Goal: Task Accomplishment & Management: Use online tool/utility

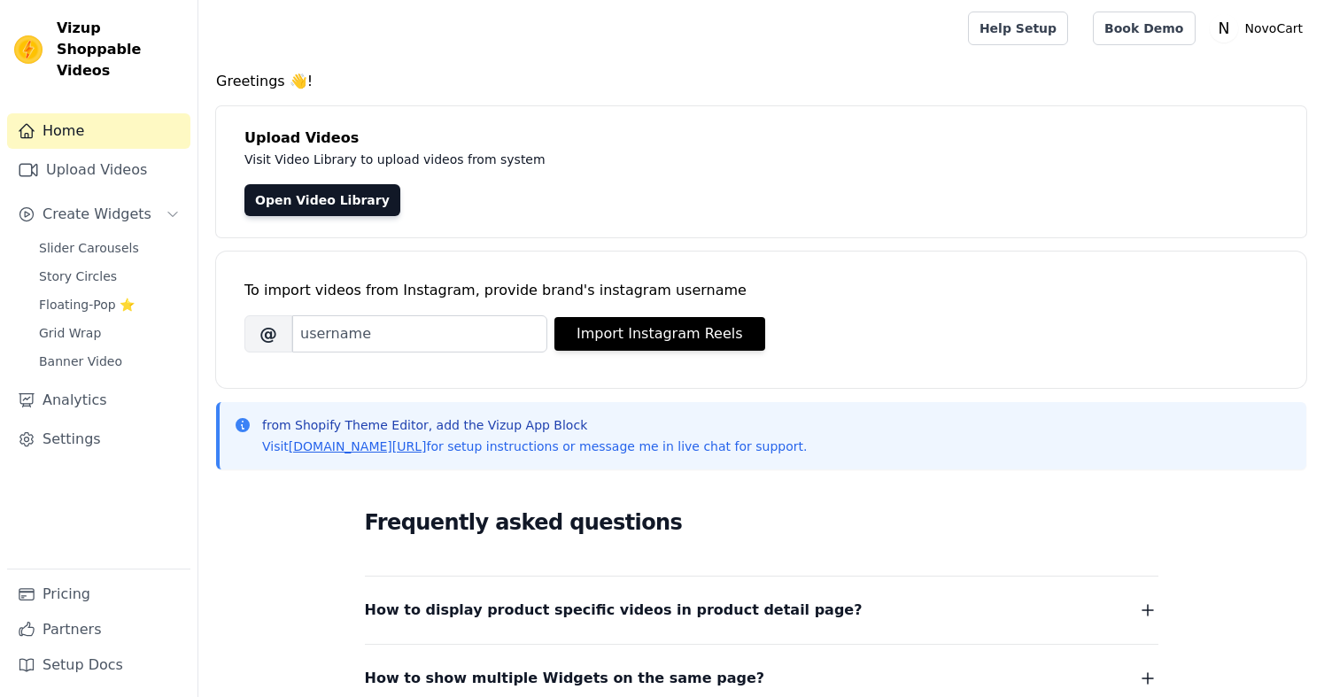
click at [530, 290] on div "To import videos from Instagram, provide brand's instagram username" at bounding box center [760, 290] width 1033 height 21
click at [881, 265] on div "To import videos from Instagram, provide brand's instagram username Brand's Ins…" at bounding box center [760, 306] width 1033 height 108
click at [459, 344] on input "Brand's Instagram Username" at bounding box center [419, 333] width 255 height 37
click at [683, 223] on div "Upload Videos Visit Video Library to upload videos from system Open Video Libra…" at bounding box center [761, 171] width 1090 height 131
drag, startPoint x: 563, startPoint y: 307, endPoint x: 604, endPoint y: 284, distance: 46.8
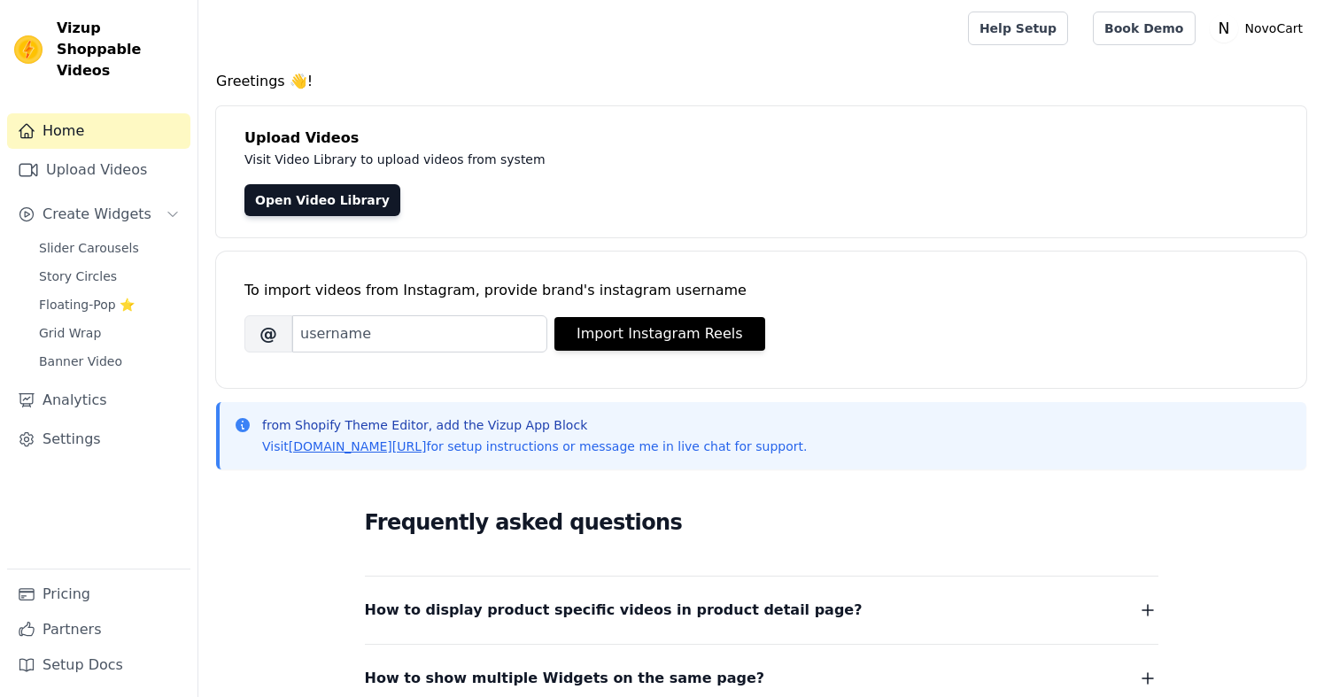
click at [562, 307] on div "To import videos from Instagram, provide brand's instagram username Brand's Ins…" at bounding box center [760, 306] width 1033 height 108
click at [599, 278] on div "To import videos from Instagram, provide brand's instagram username Brand's Ins…" at bounding box center [760, 306] width 1033 height 108
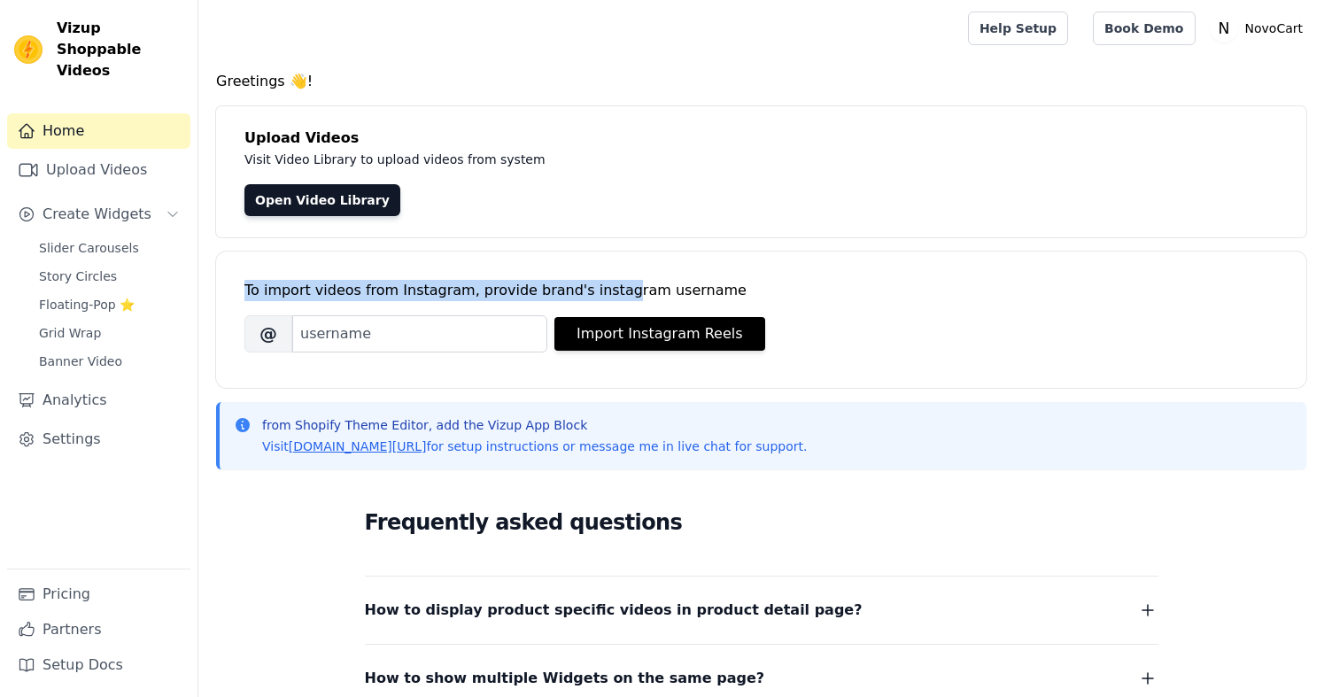
click at [702, 275] on div "To import videos from Instagram, provide brand's instagram username Brand's Ins…" at bounding box center [760, 306] width 1033 height 108
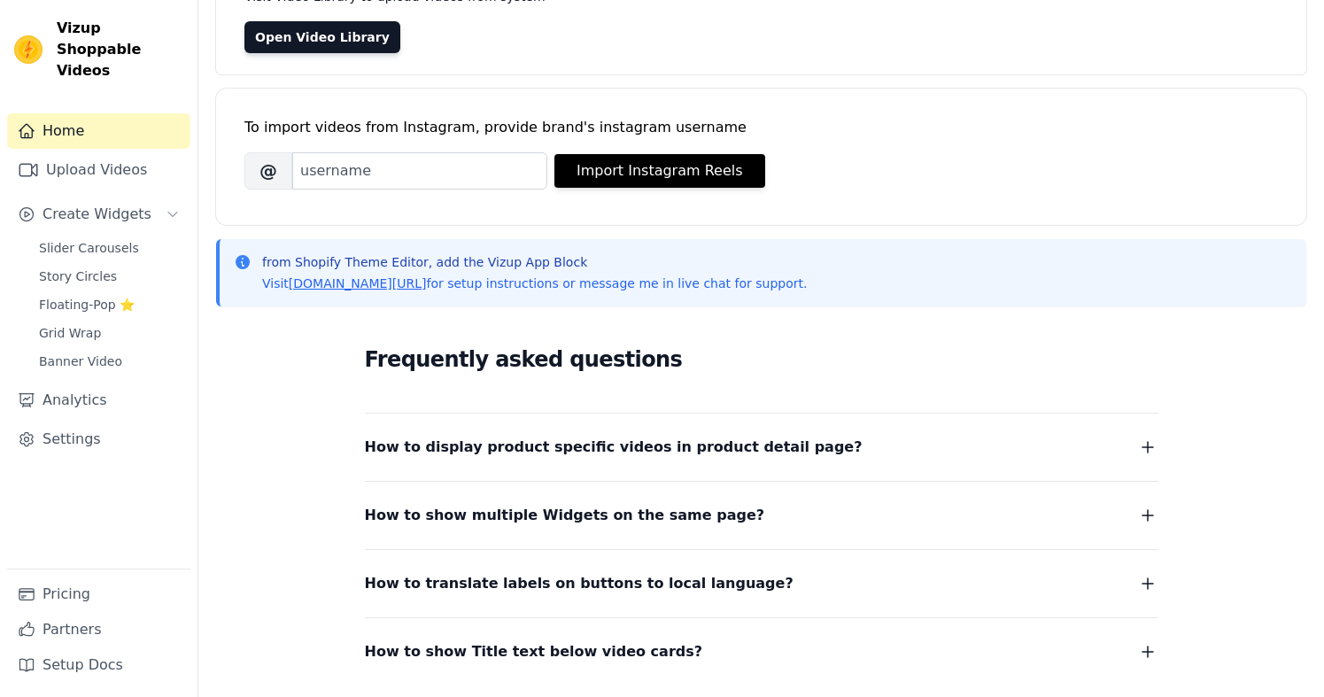
scroll to position [297, 0]
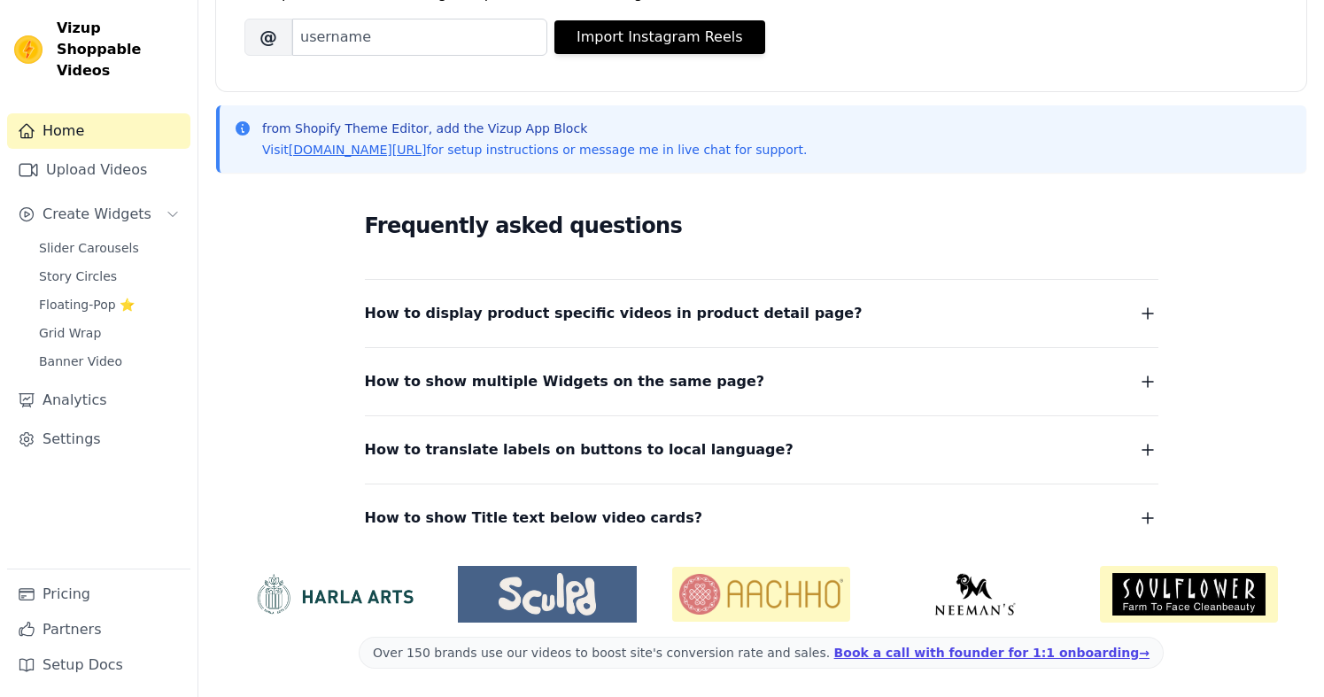
click at [631, 318] on span "How to display product specific videos in product detail page?" at bounding box center [614, 313] width 498 height 25
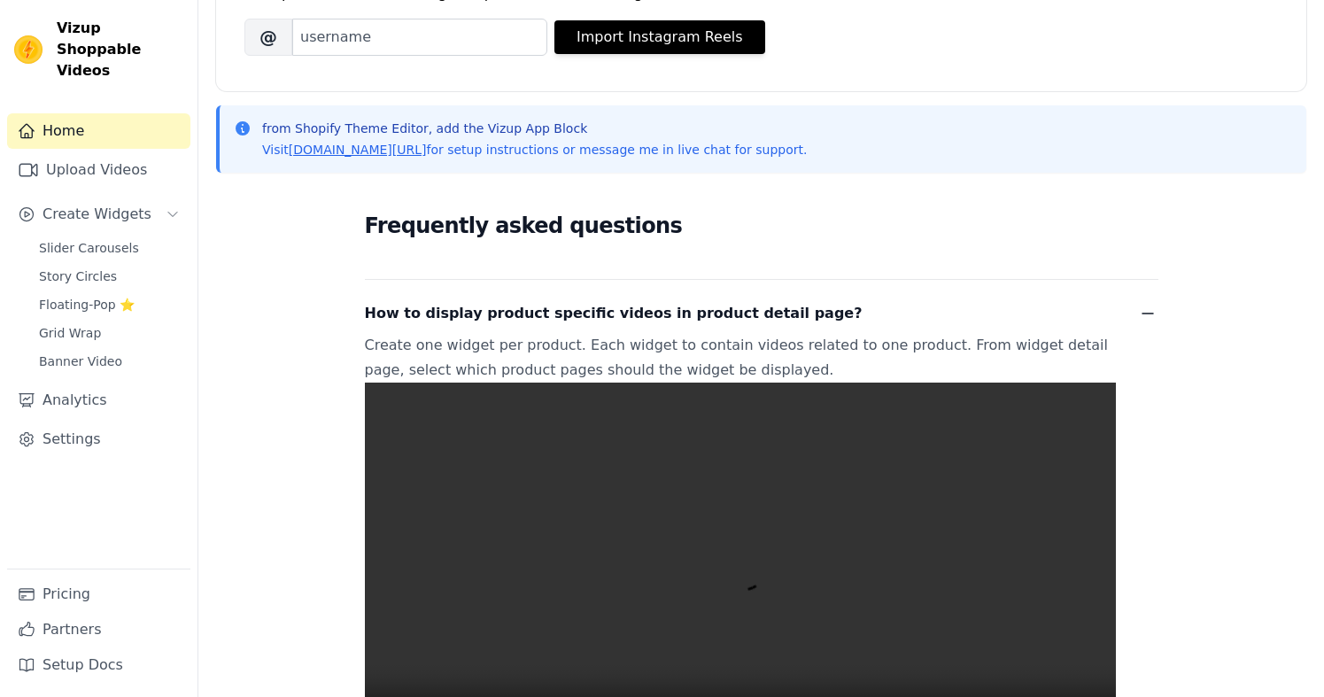
click at [631, 318] on span "How to display product specific videos in product detail page?" at bounding box center [614, 313] width 498 height 25
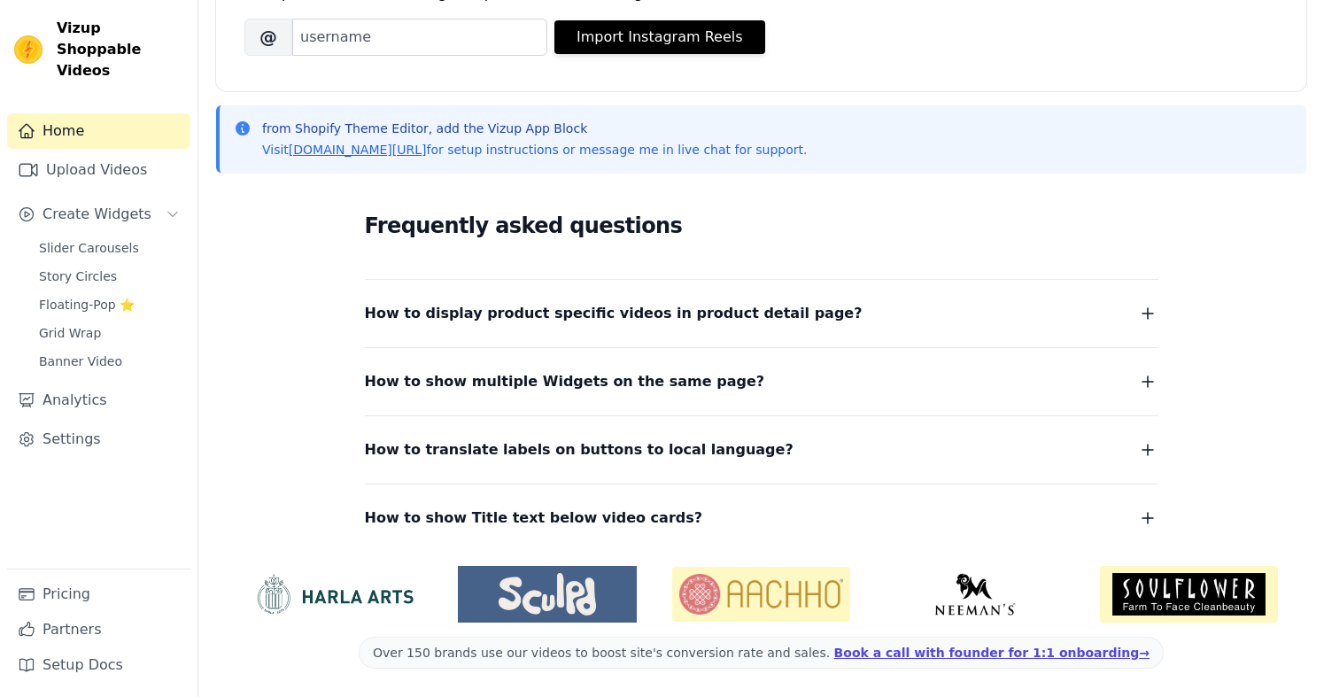
click at [631, 318] on span "How to display product specific videos in product detail page?" at bounding box center [614, 313] width 498 height 25
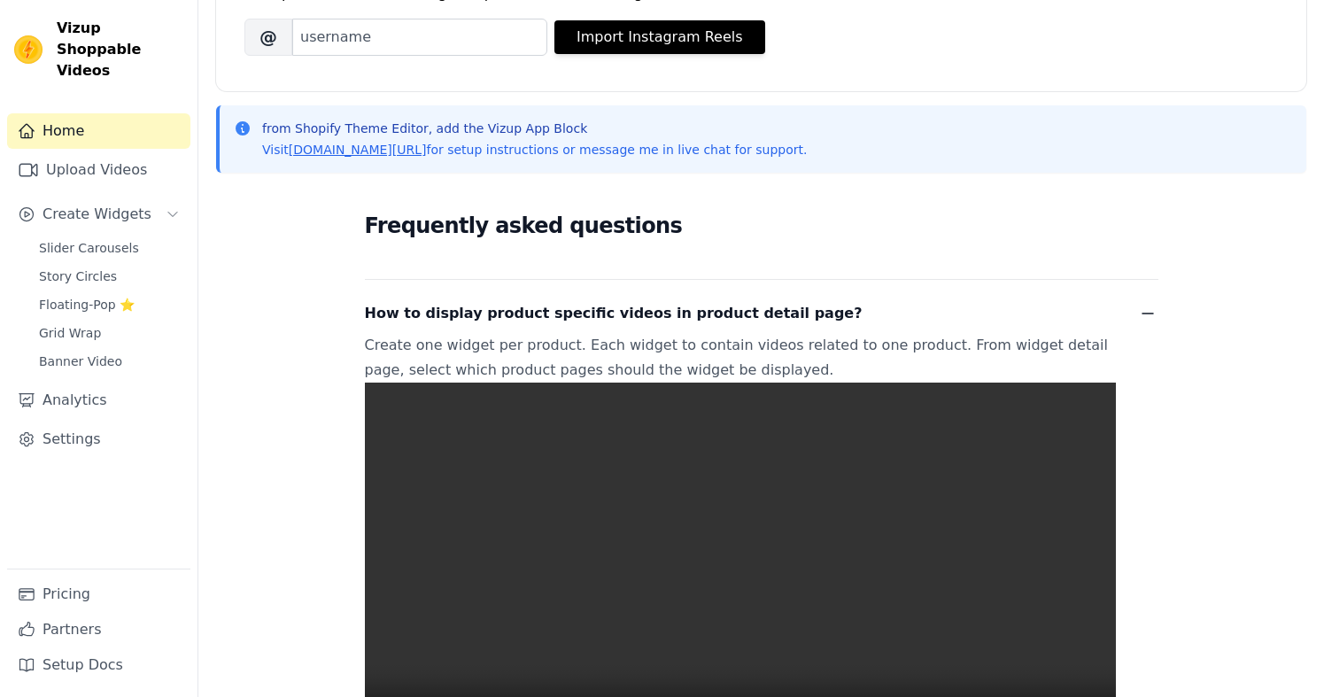
click at [631, 318] on span "How to display product specific videos in product detail page?" at bounding box center [614, 313] width 498 height 25
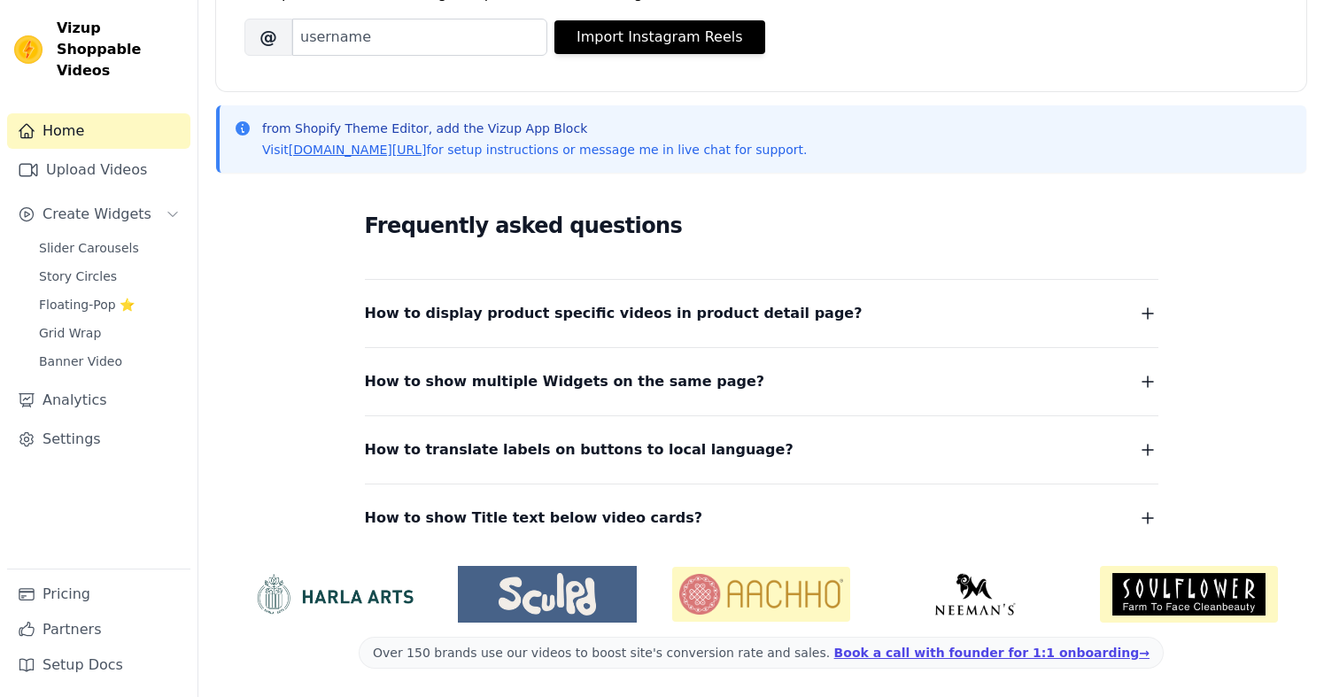
click at [631, 321] on span "How to display product specific videos in product detail page?" at bounding box center [614, 313] width 498 height 25
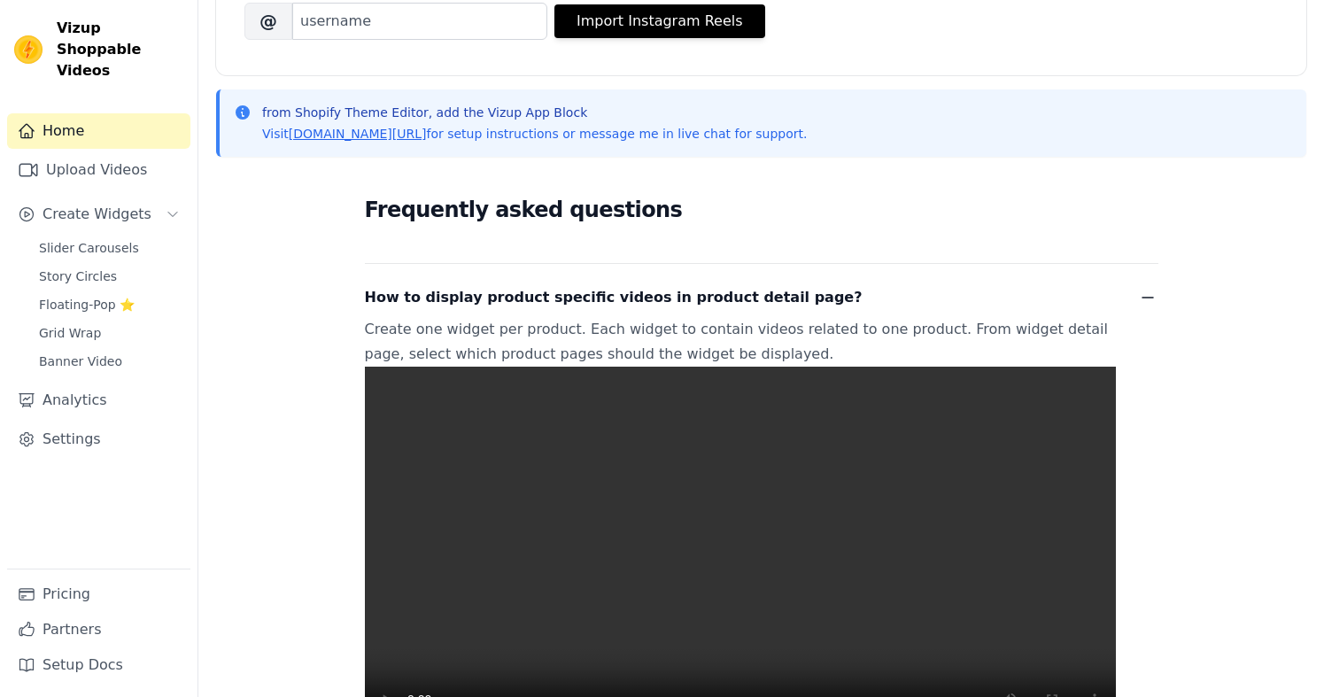
click at [621, 302] on span "How to display product specific videos in product detail page?" at bounding box center [614, 297] width 498 height 25
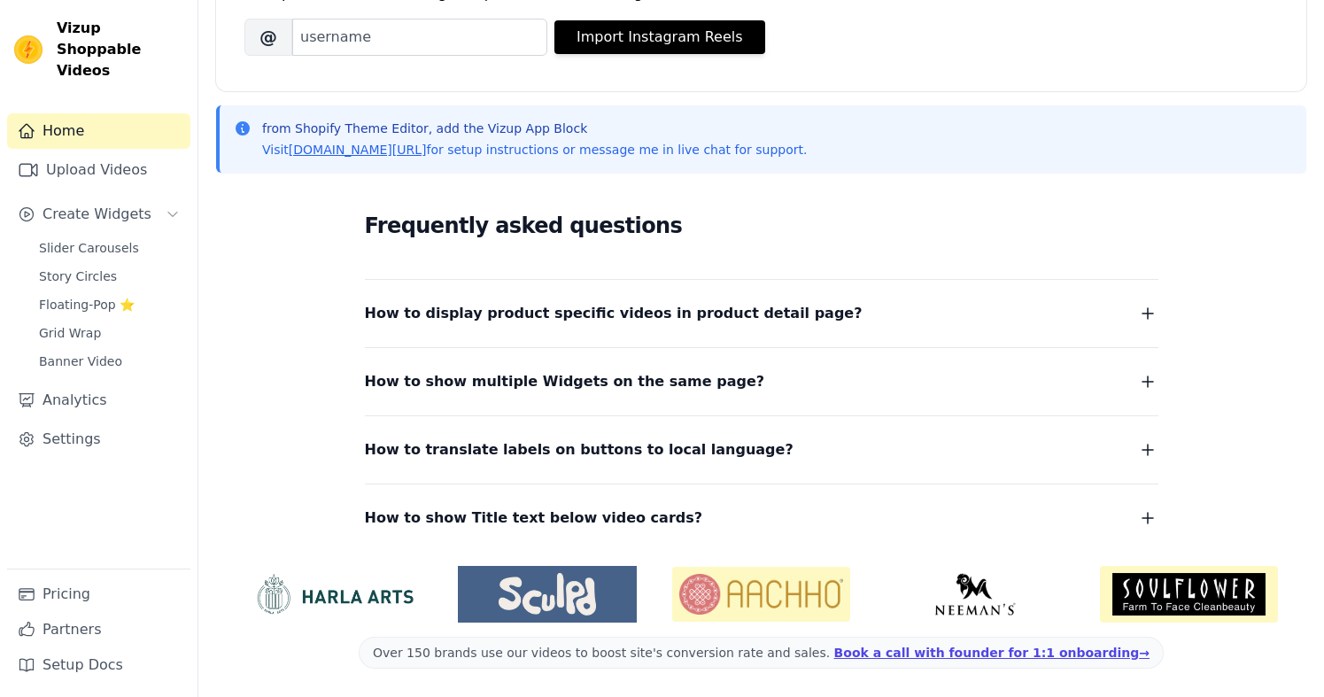
click at [616, 375] on span "How to show multiple Widgets on the same page?" at bounding box center [565, 381] width 400 height 25
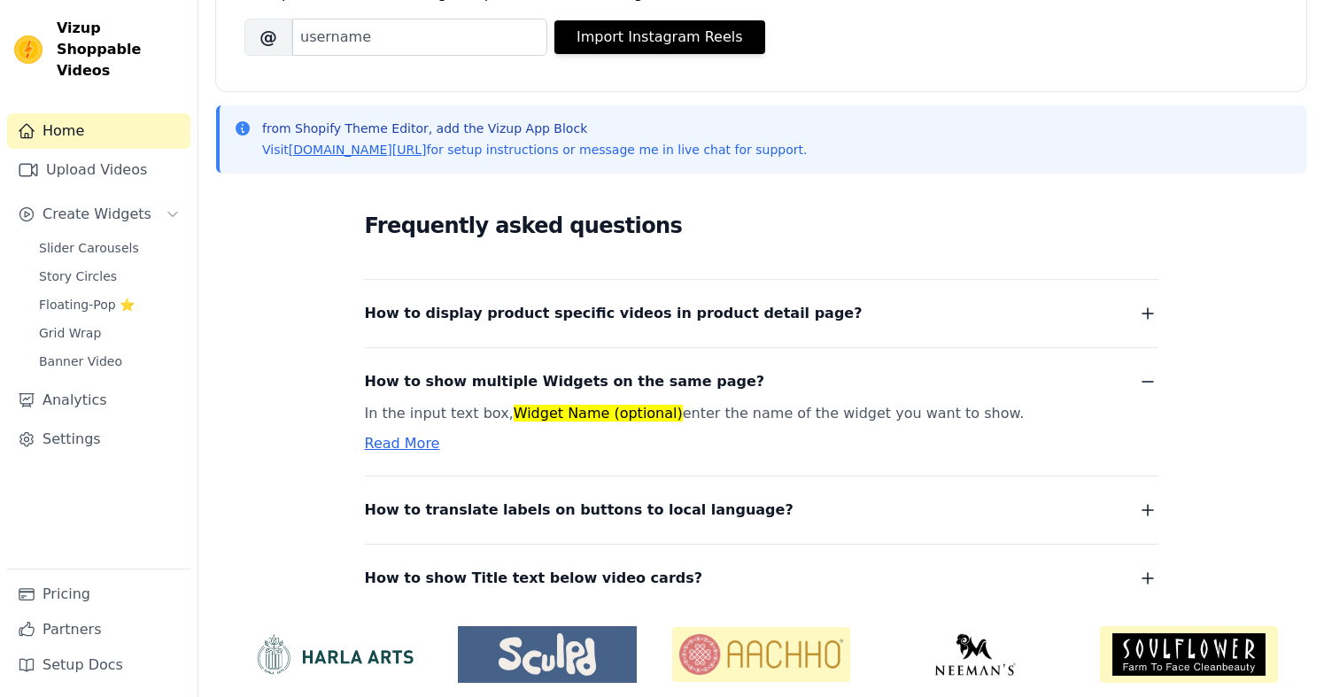
click at [616, 375] on span "How to show multiple Widgets on the same page?" at bounding box center [565, 381] width 400 height 25
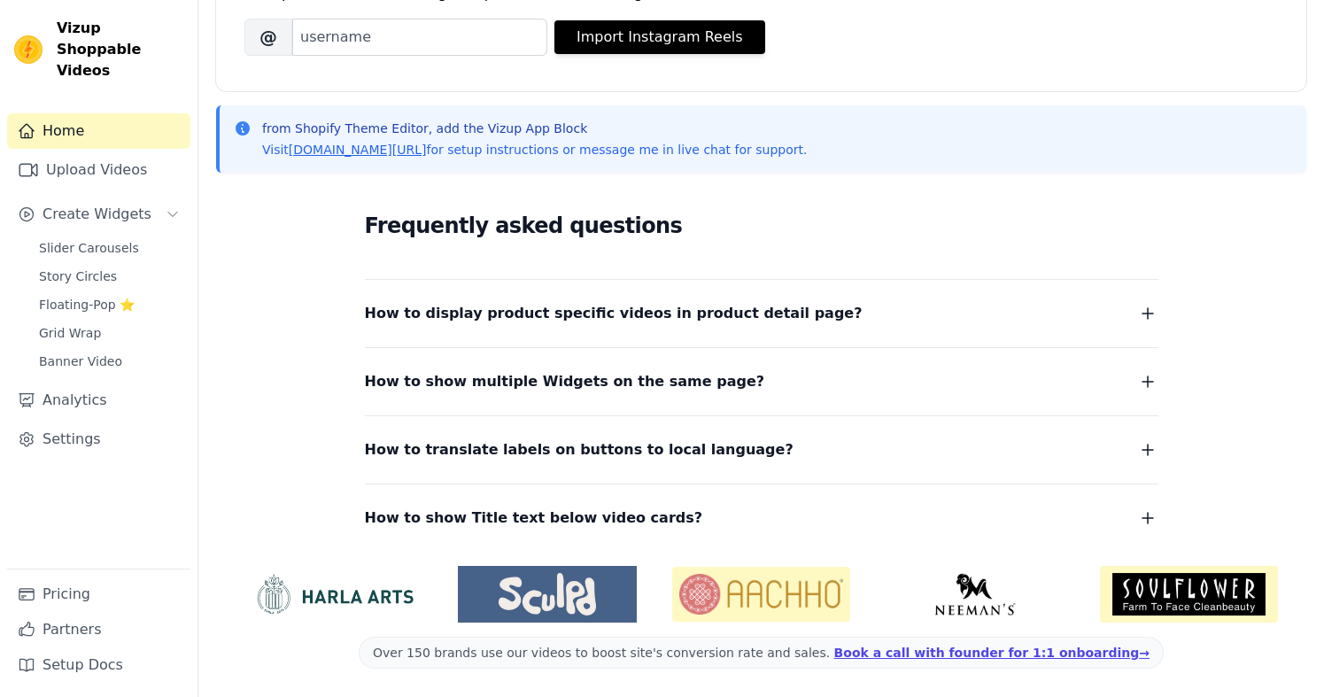
click at [626, 438] on span "How to translate labels on buttons to local language?" at bounding box center [579, 449] width 429 height 25
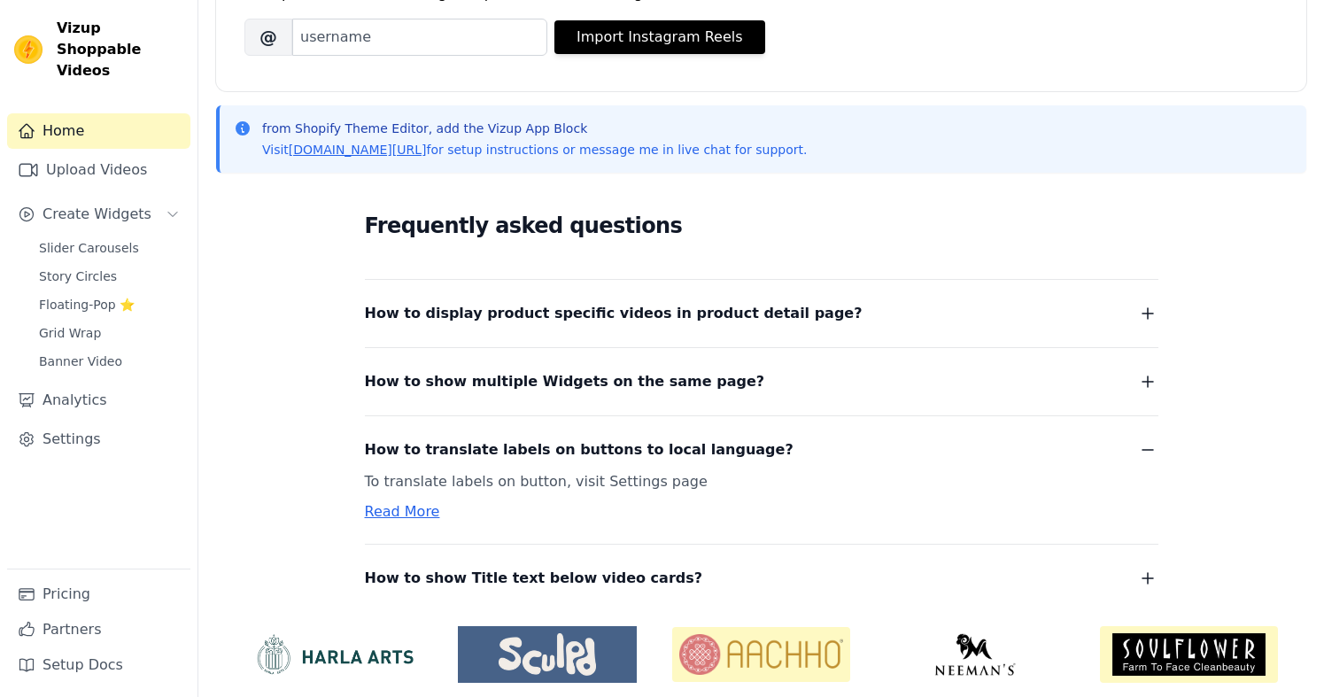
click at [626, 438] on span "How to translate labels on buttons to local language?" at bounding box center [579, 449] width 429 height 25
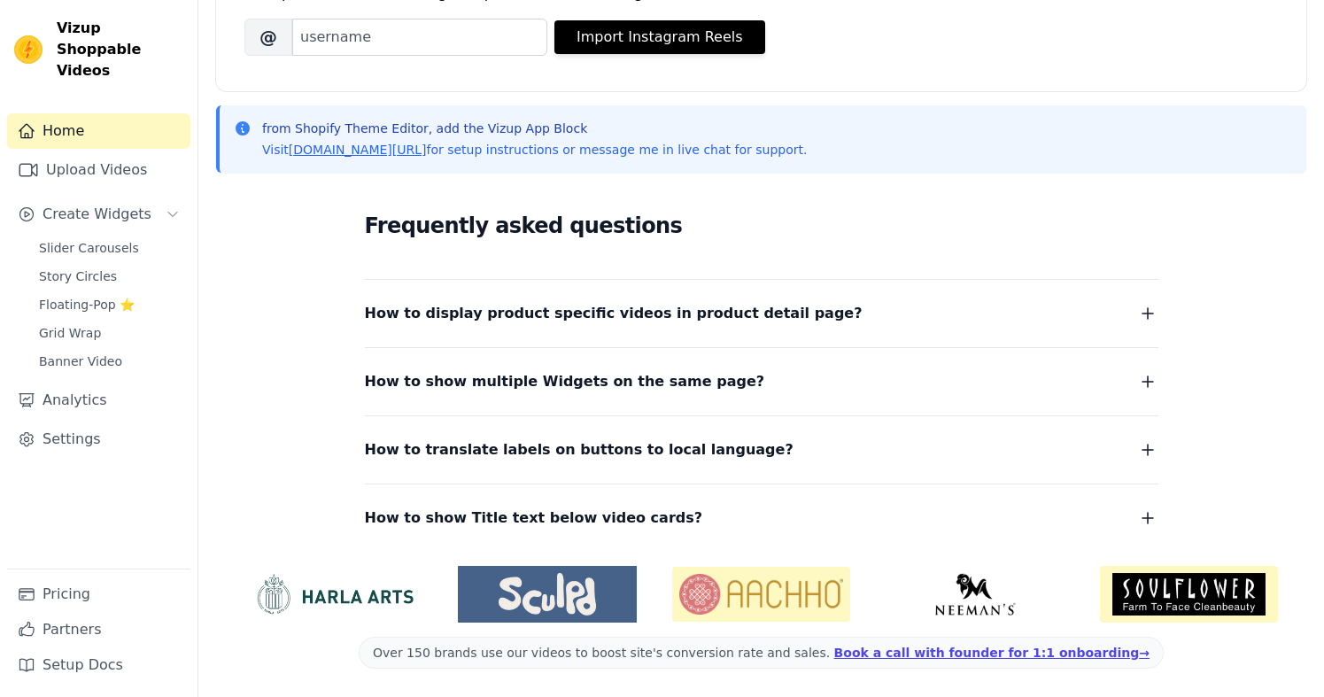
click at [623, 494] on div "How to show Title text below video cards? To tag your videos with a title and c…" at bounding box center [761, 507] width 793 height 47
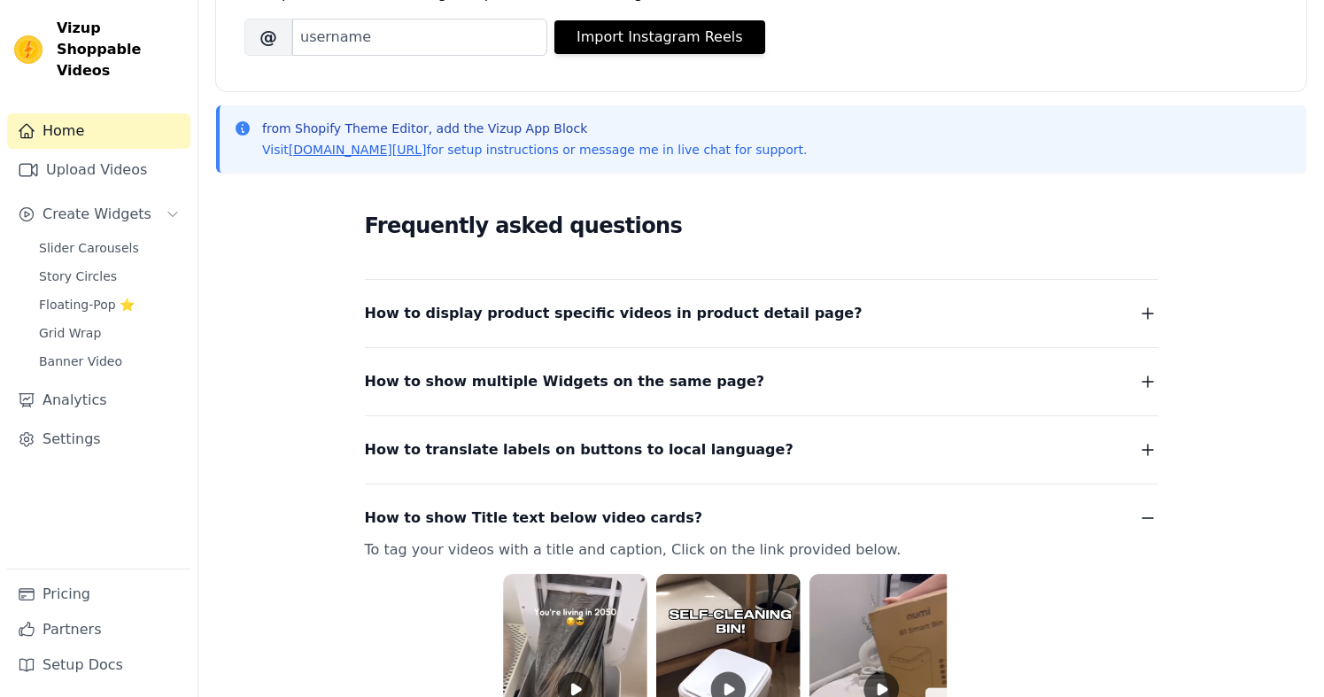
click at [623, 505] on div "How to show Title text below video cards? To tag your videos with a title and c…" at bounding box center [761, 678] width 793 height 389
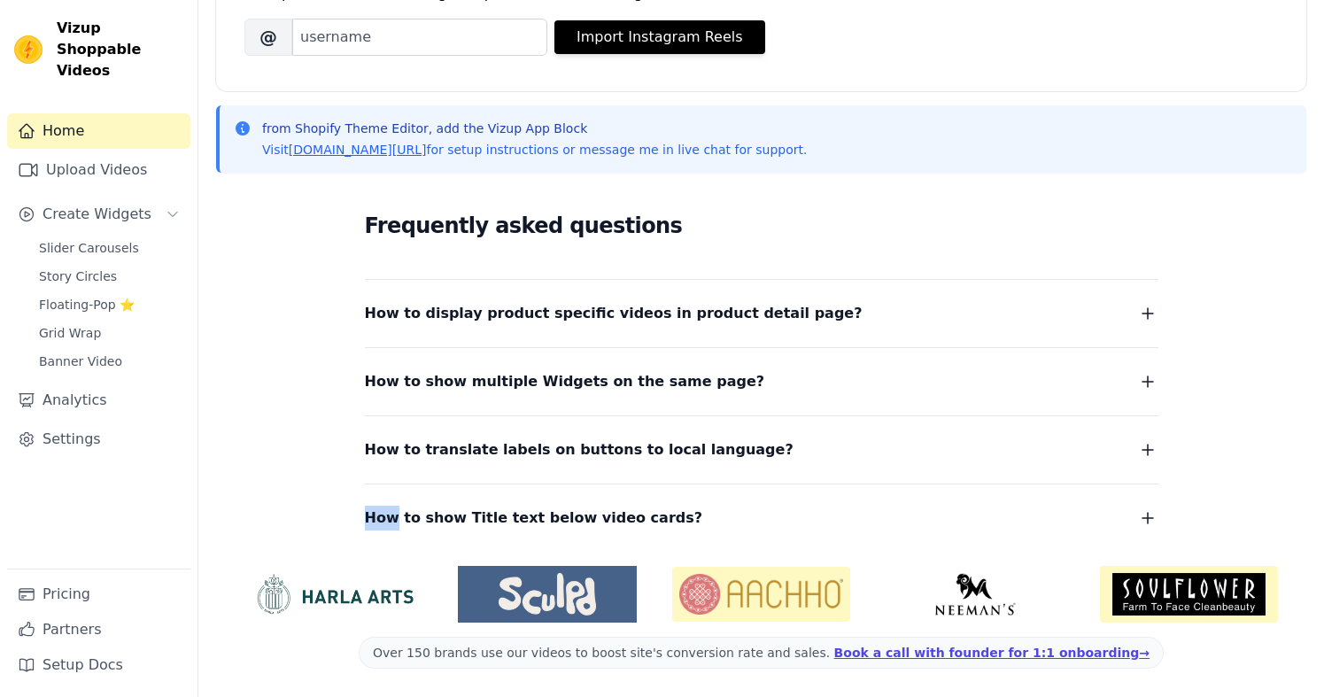
click at [623, 505] on div "How to show Title text below video cards? To tag your videos with a title and c…" at bounding box center [761, 507] width 793 height 47
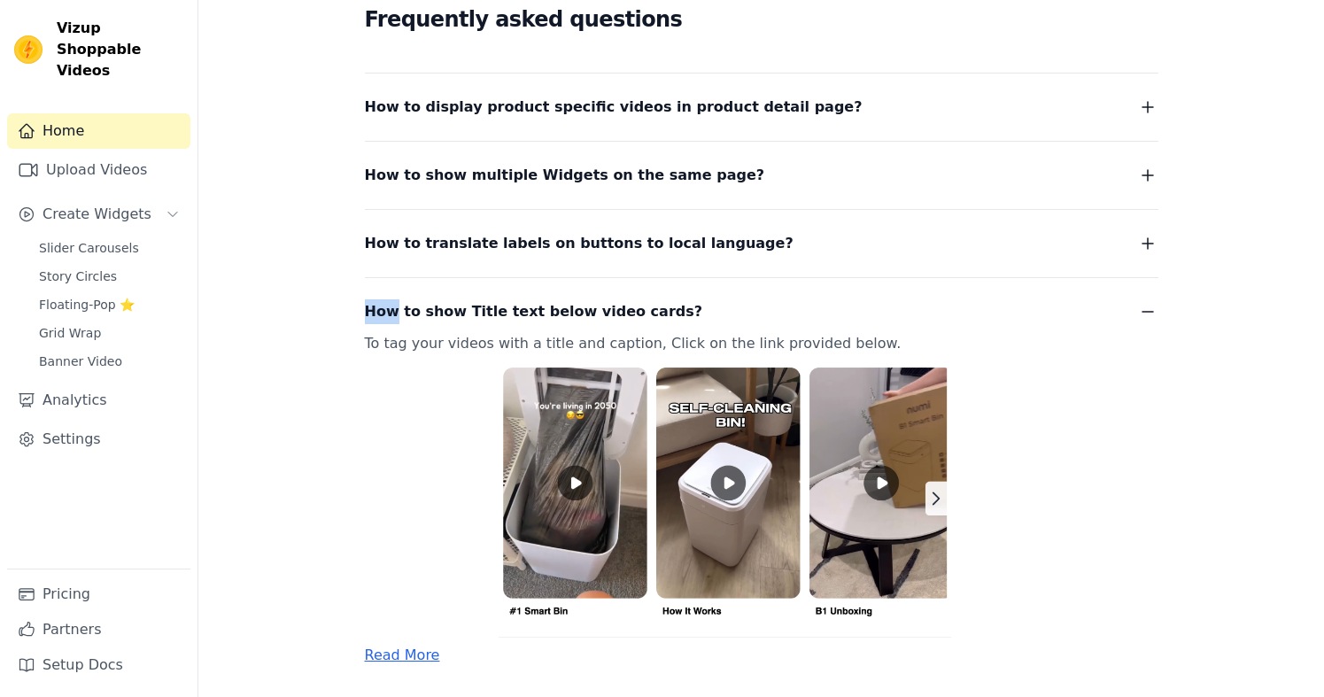
scroll to position [579, 0]
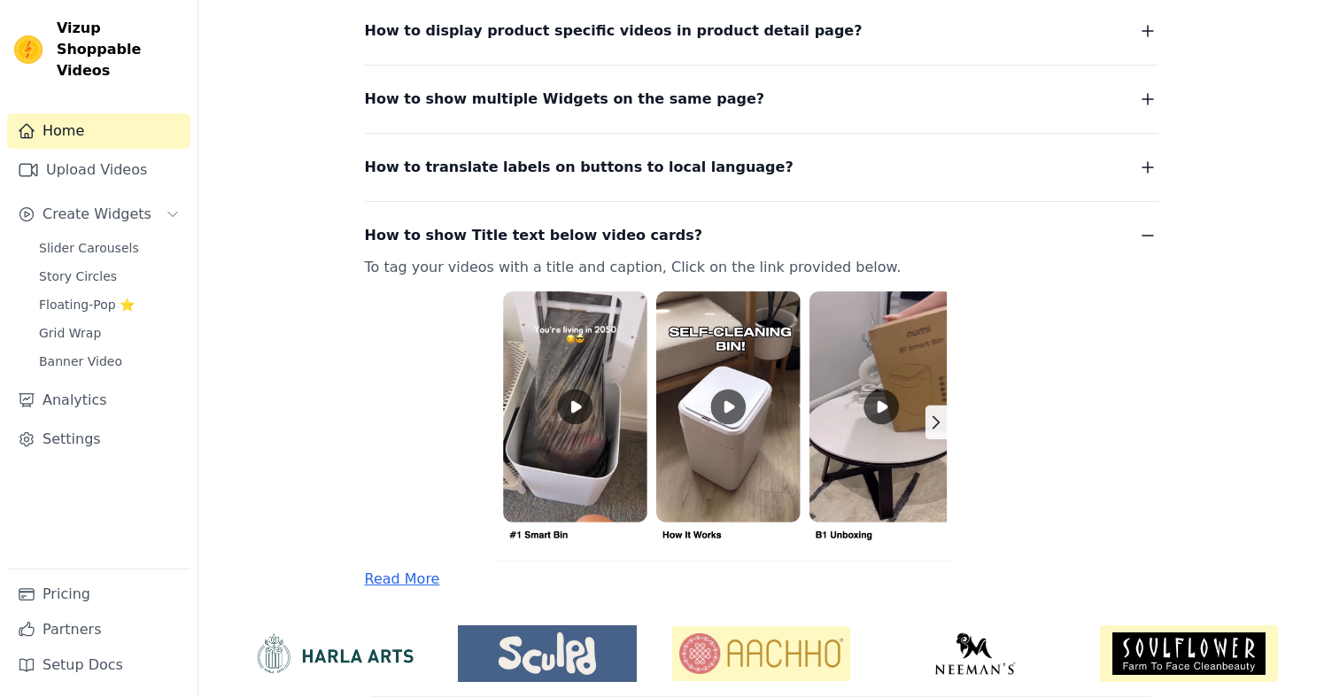
click at [332, 492] on div "Frequently asked questions How to display product specific videos in product de…" at bounding box center [761, 257] width 1090 height 707
click at [532, 414] on img at bounding box center [740, 421] width 751 height 282
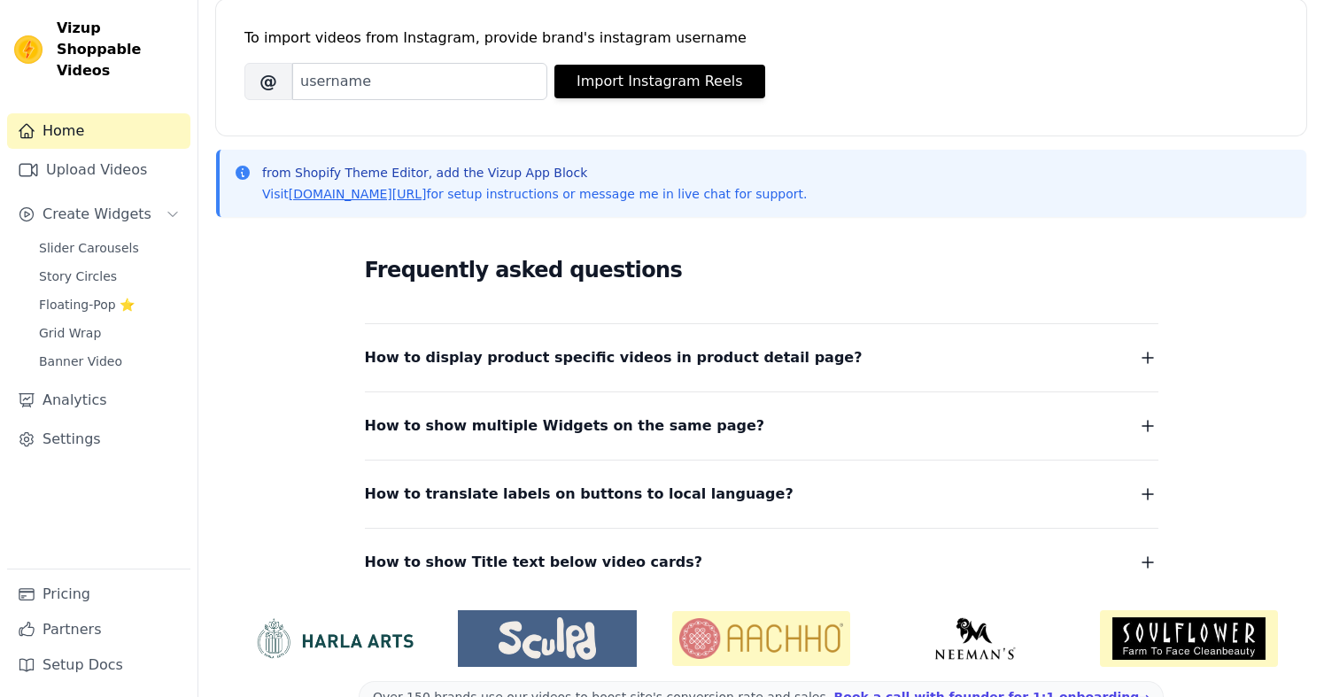
scroll to position [297, 0]
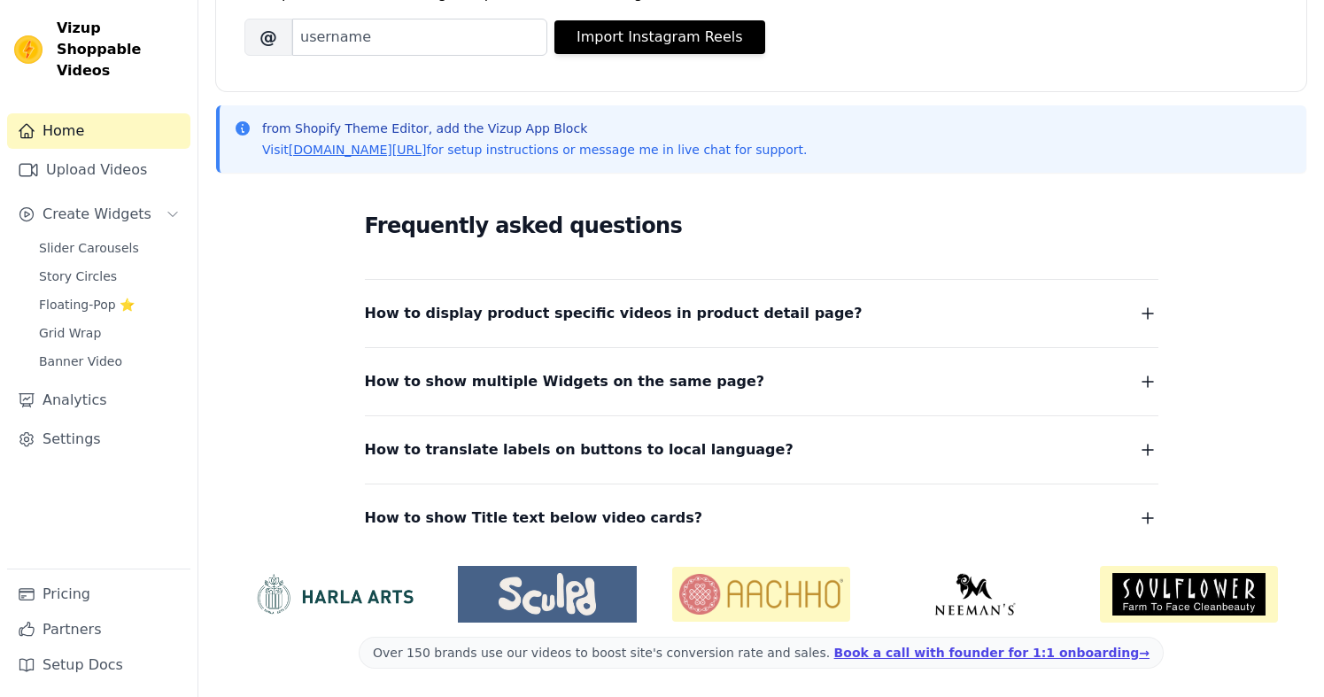
click at [571, 537] on div "Frequently asked questions How to display product specific videos in product de…" at bounding box center [761, 369] width 1090 height 365
click at [572, 512] on span "How to show Title text below video cards?" at bounding box center [534, 518] width 338 height 25
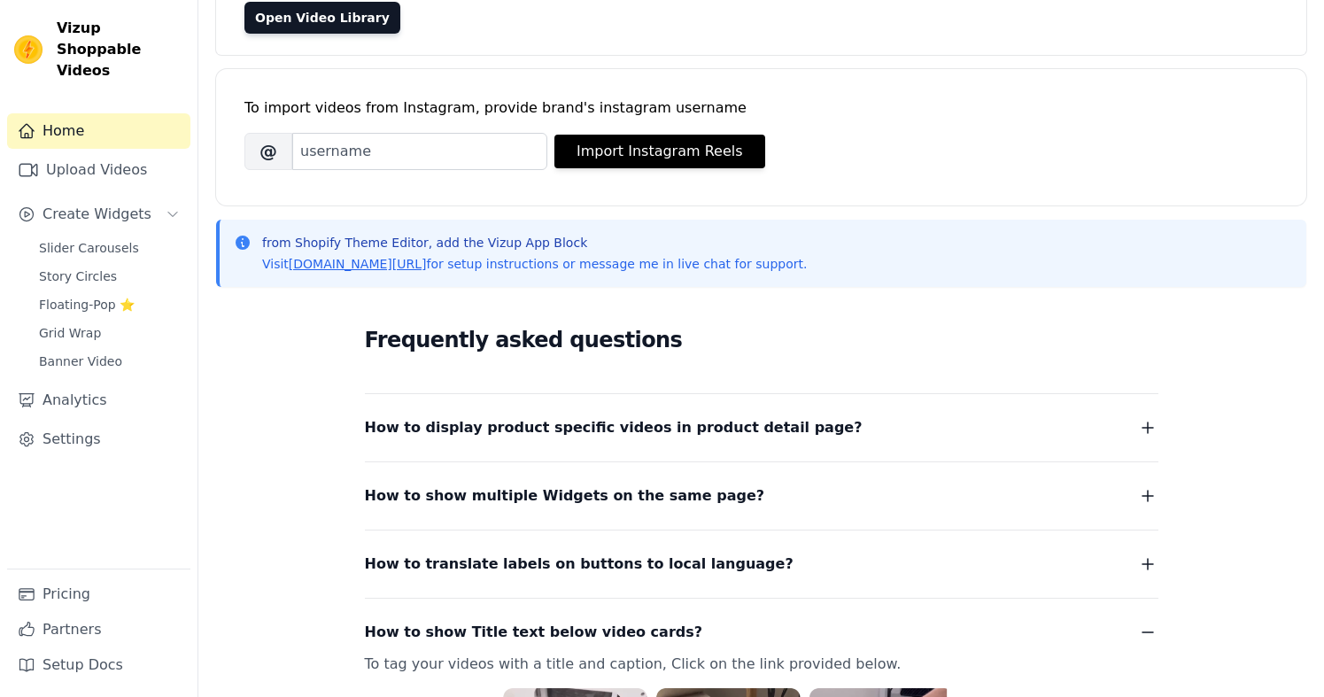
scroll to position [0, 0]
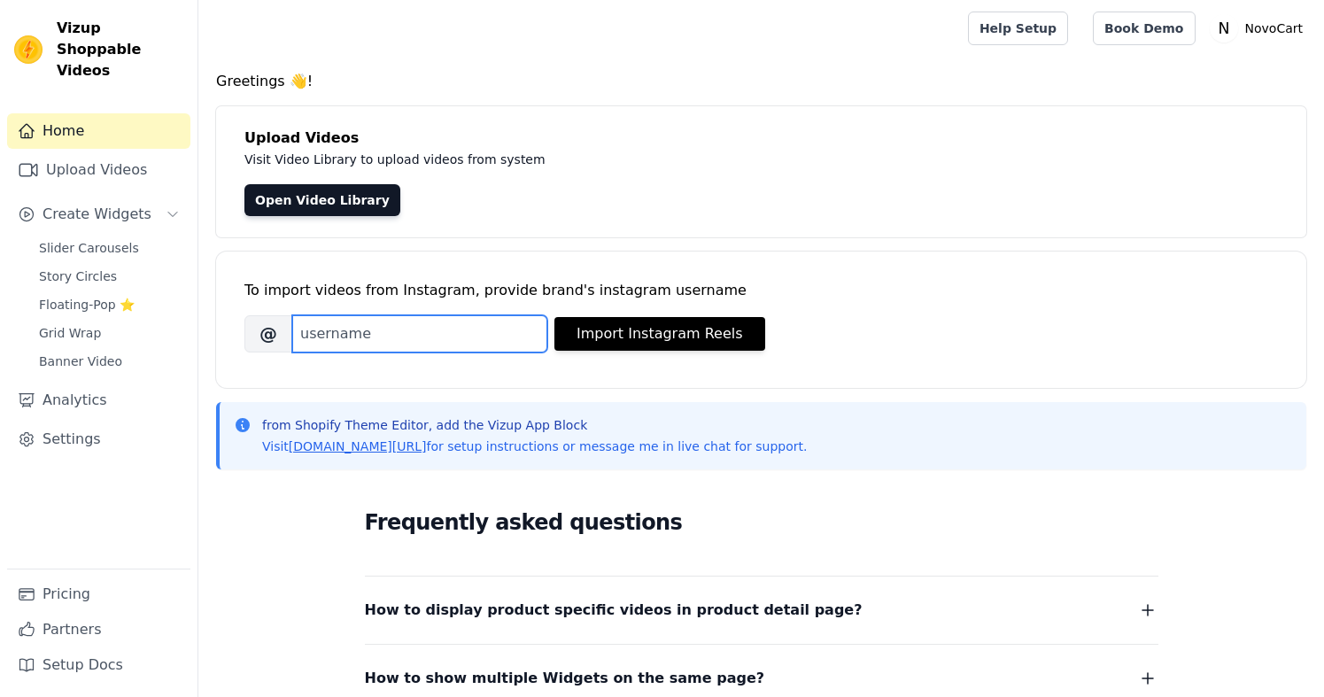
click at [331, 331] on input "Brand's Instagram Username" at bounding box center [419, 333] width 255 height 37
click at [501, 239] on div "Greetings 👋! Upload Videos Visit Video Library to upload videos from system Ope…" at bounding box center [761, 703] width 1126 height 1265
click at [410, 346] on input "Brand's Instagram Username" at bounding box center [419, 333] width 255 height 37
click at [85, 152] on link "Upload Videos" at bounding box center [98, 169] width 183 height 35
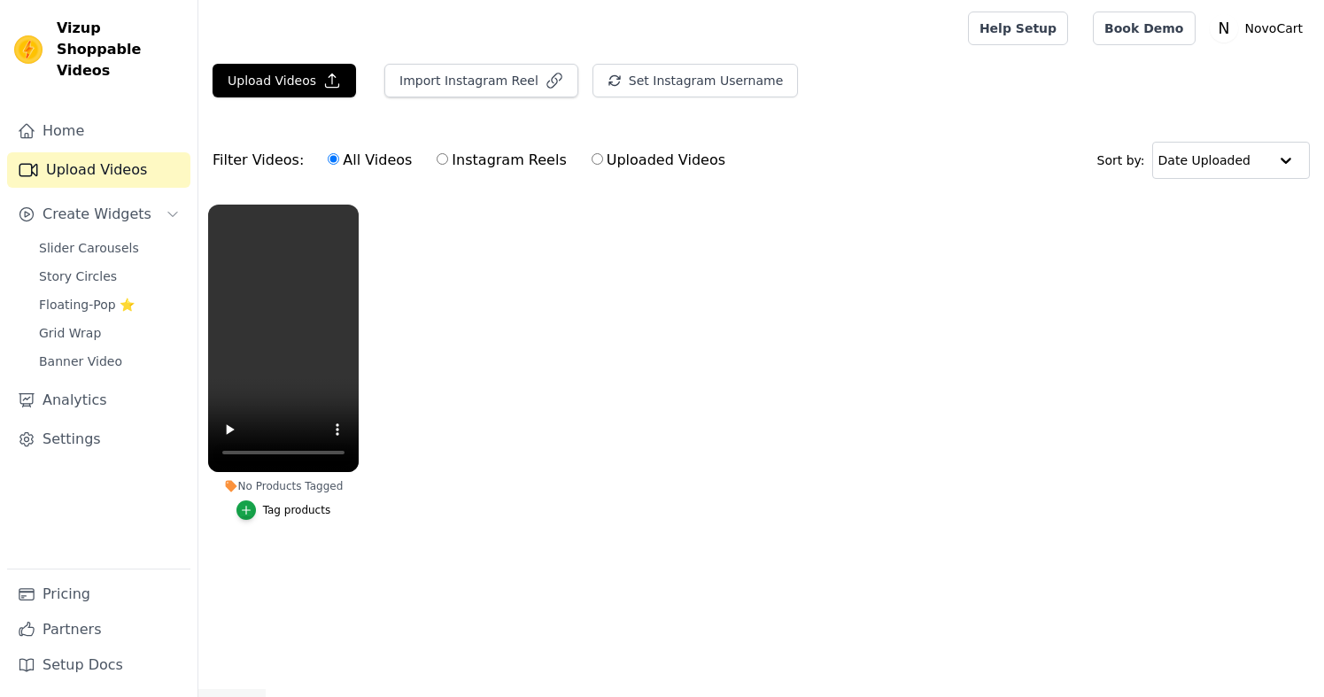
click at [402, 430] on ul "No Products Tagged Tag products" at bounding box center [761, 380] width 1126 height 370
click at [281, 516] on div "Tag products" at bounding box center [297, 510] width 68 height 14
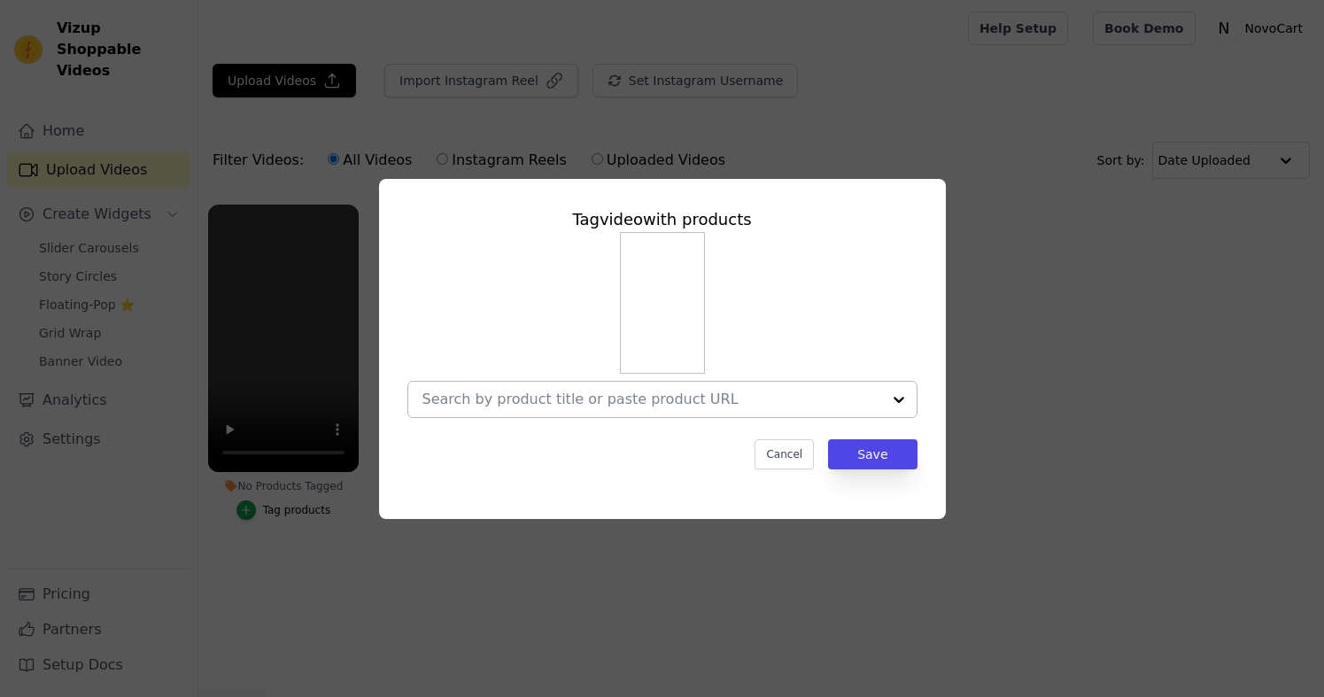
click at [701, 411] on div at bounding box center [651, 399] width 459 height 35
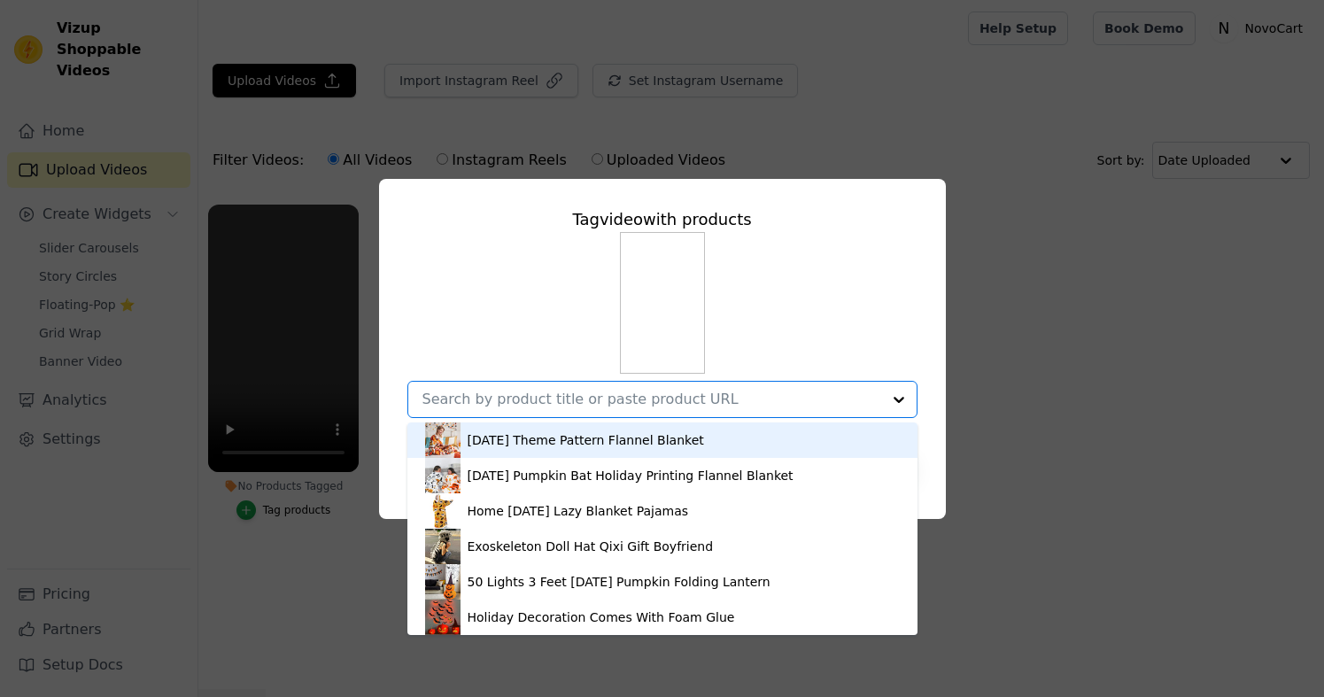
click at [700, 453] on div "[DATE] Theme Pattern Flannel Blanket" at bounding box center [662, 439] width 475 height 35
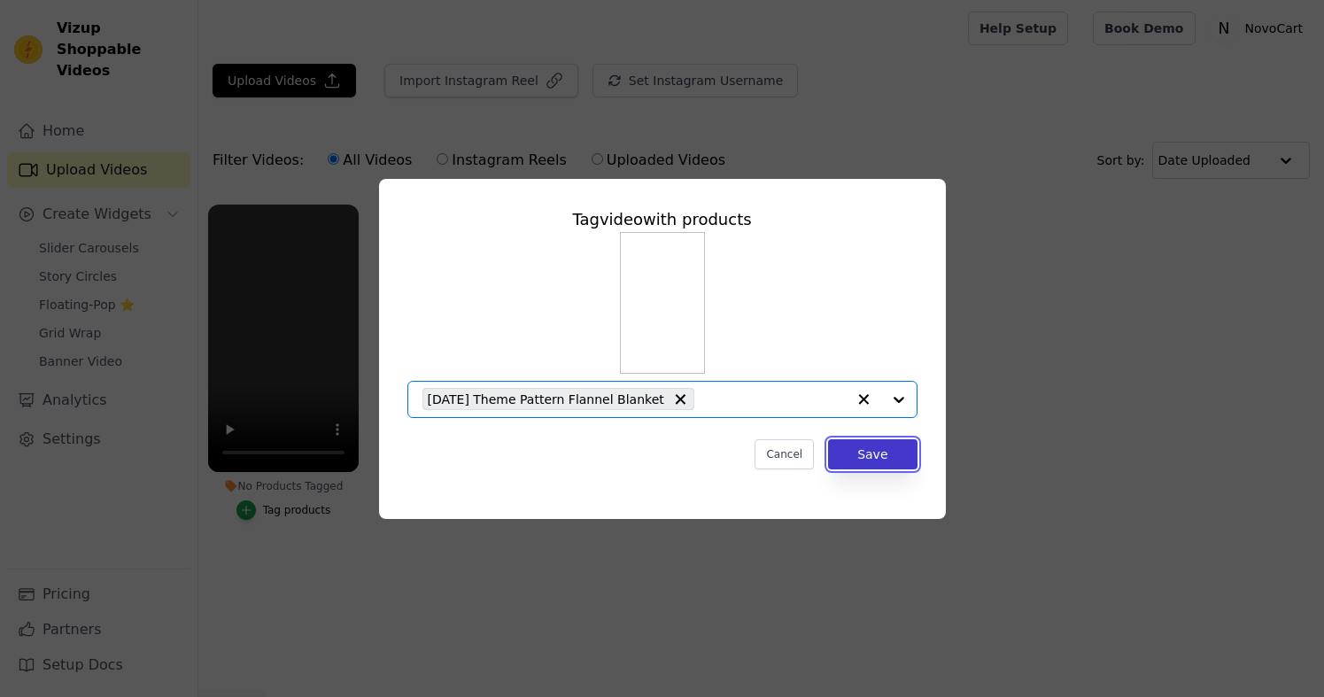
click at [904, 453] on button "Save" at bounding box center [872, 454] width 89 height 30
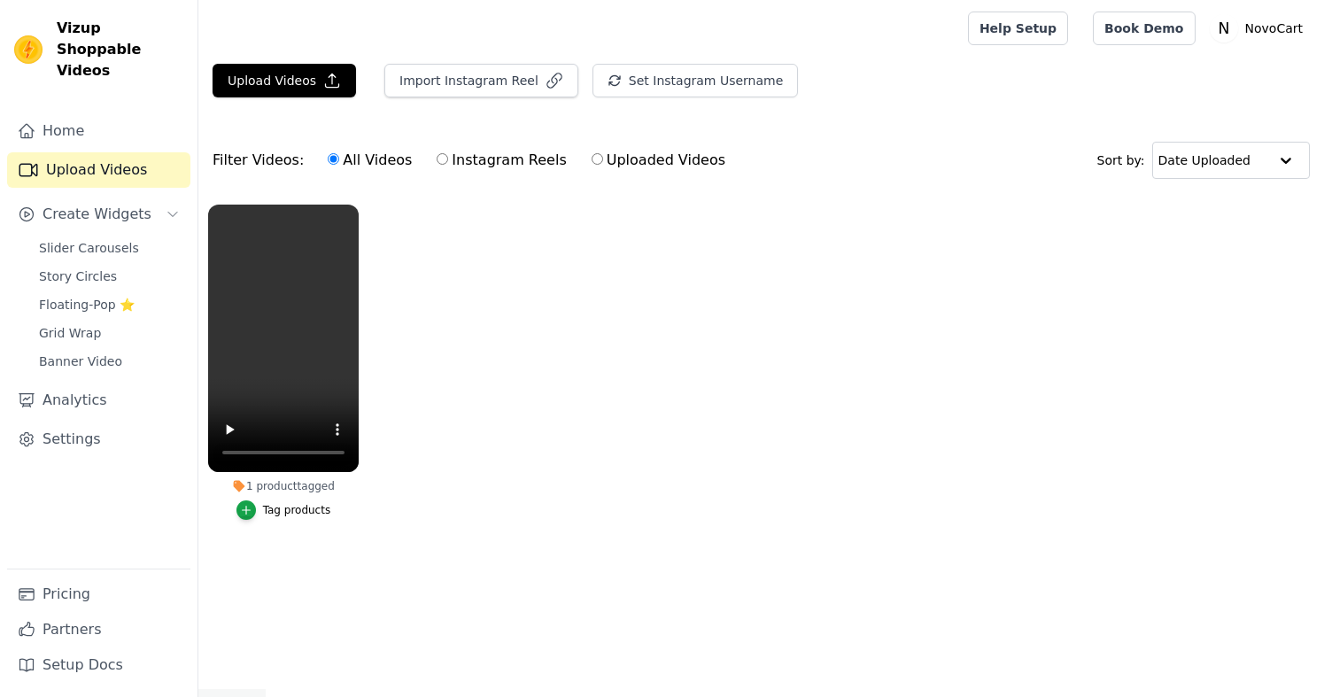
click at [291, 492] on div "1 product tagged" at bounding box center [283, 486] width 151 height 14
click at [286, 512] on div "Tag products" at bounding box center [297, 510] width 68 height 14
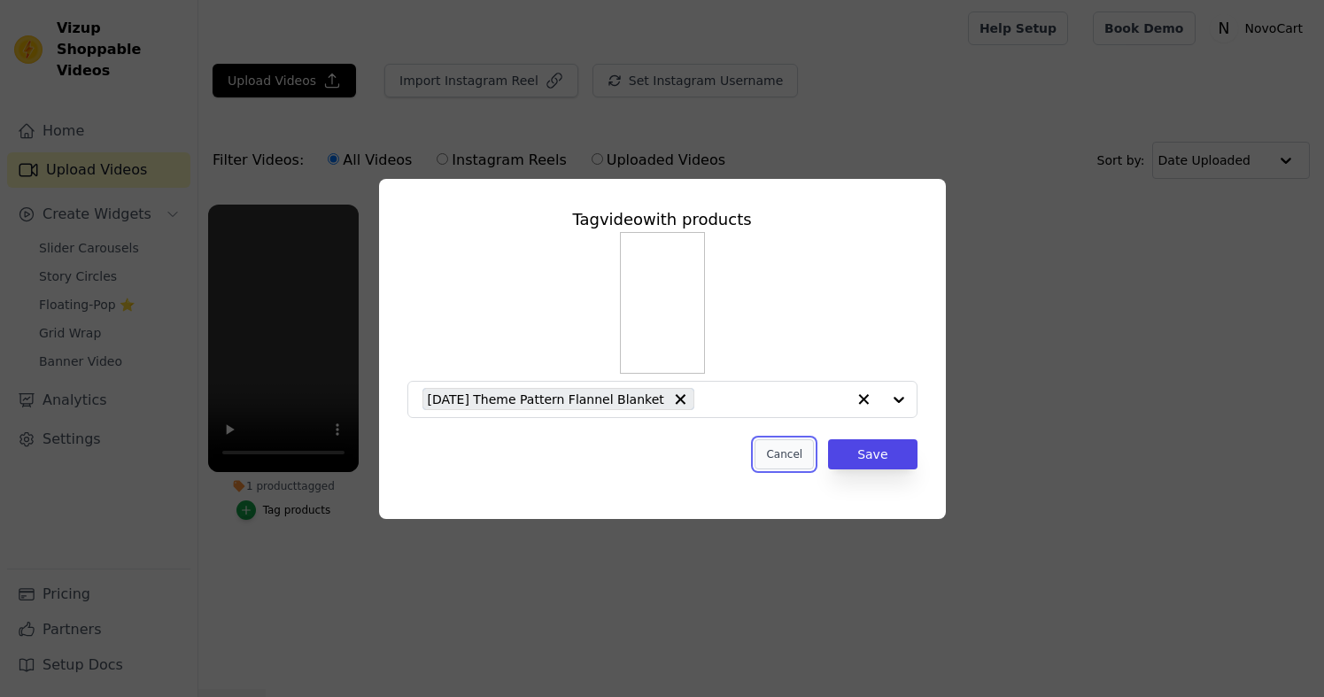
click at [786, 467] on button "Cancel" at bounding box center [784, 454] width 59 height 30
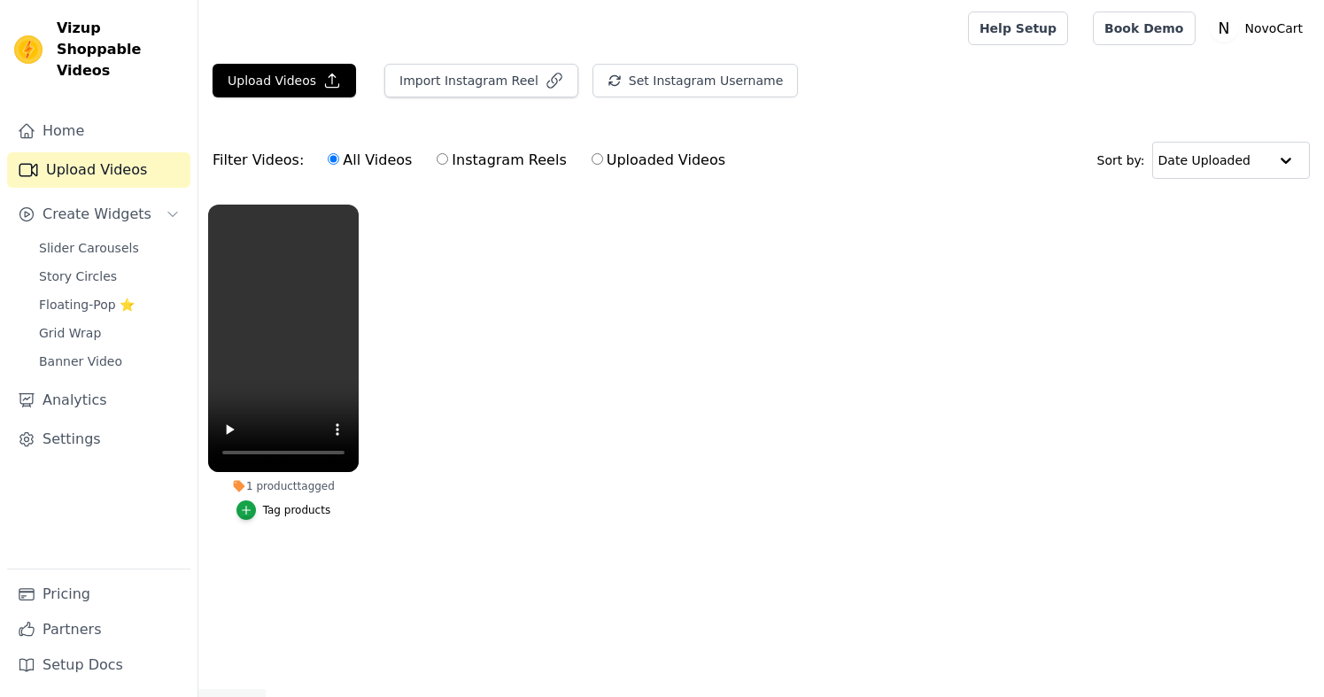
click at [294, 515] on div "Tag products" at bounding box center [297, 510] width 68 height 14
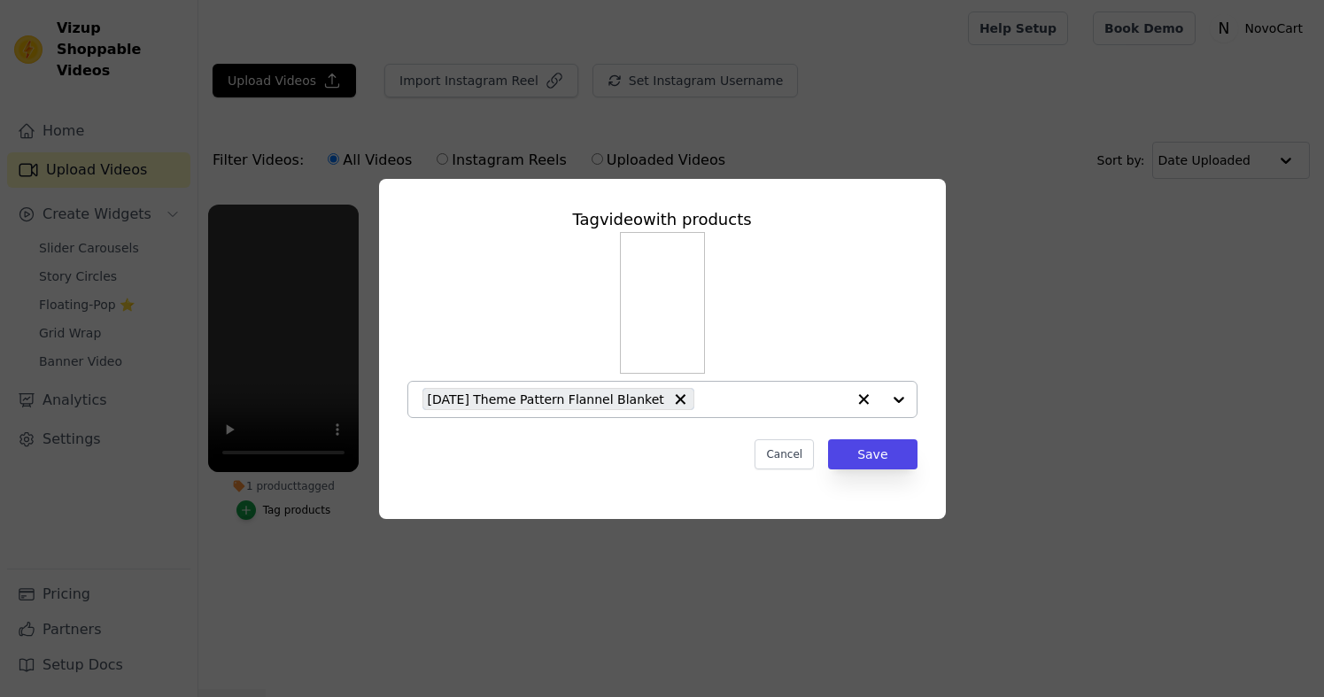
click at [794, 388] on div "[DATE] Theme Pattern Flannel Blanket" at bounding box center [633, 399] width 423 height 35
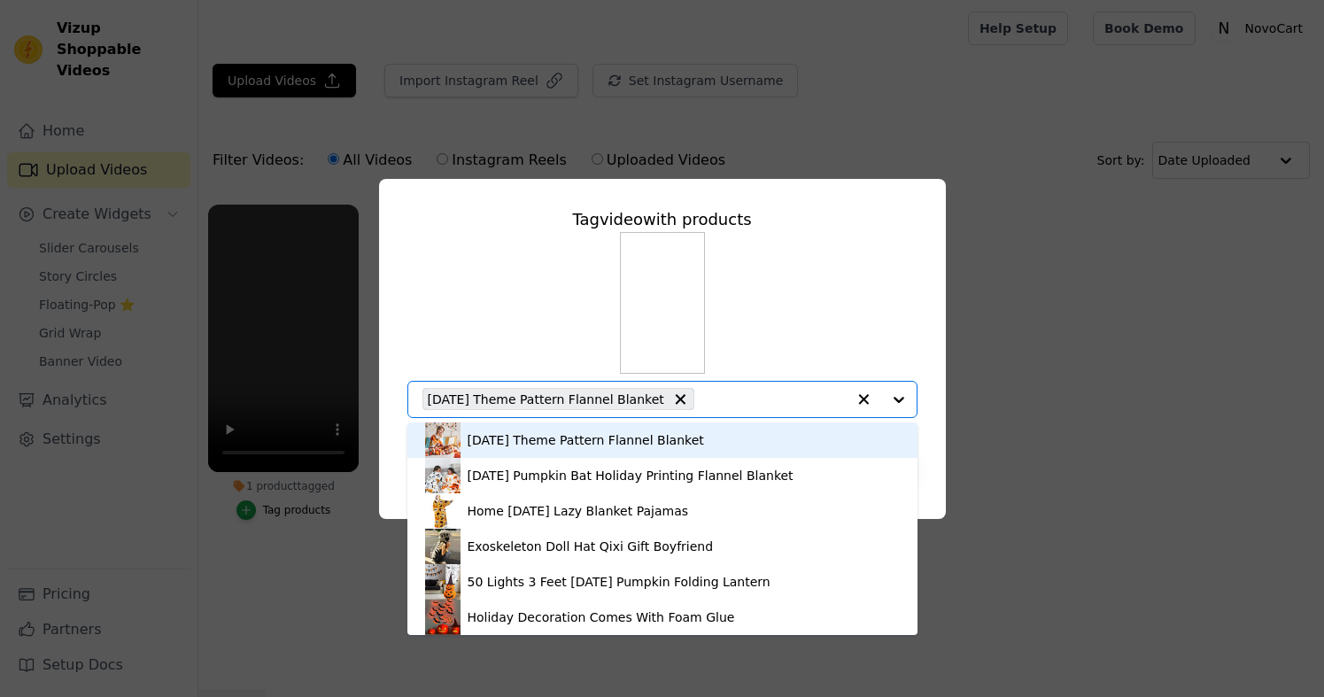
click at [808, 293] on div "[DATE] Theme Pattern Flannel Blanket [DATE] Pumpkin Bat Holiday Printing Flanne…" at bounding box center [662, 325] width 510 height 186
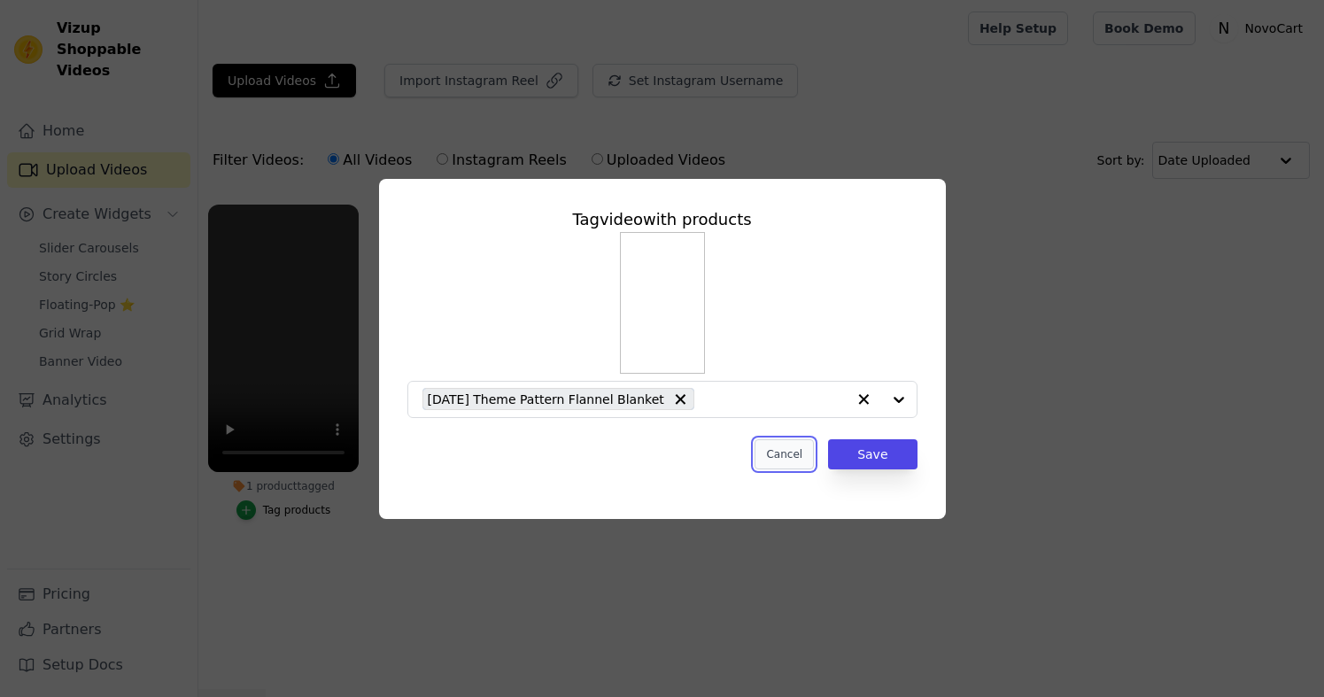
click at [781, 454] on button "Cancel" at bounding box center [784, 454] width 59 height 30
